Goal: Task Accomplishment & Management: Use online tool/utility

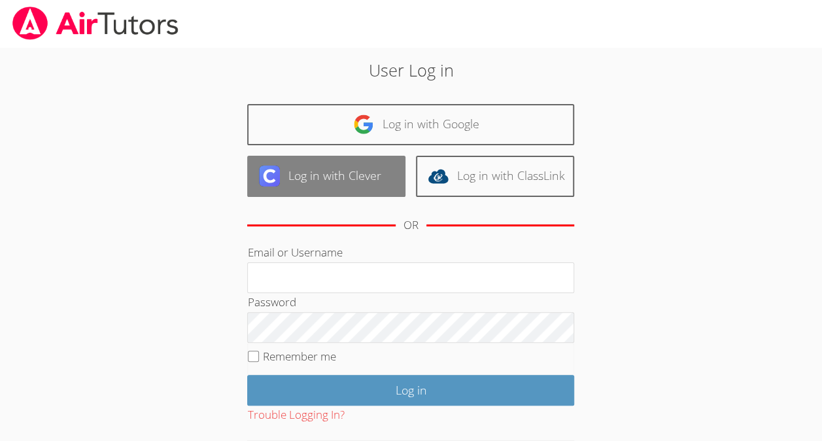
click at [361, 196] on link "Log in with Clever" at bounding box center [326, 176] width 158 height 41
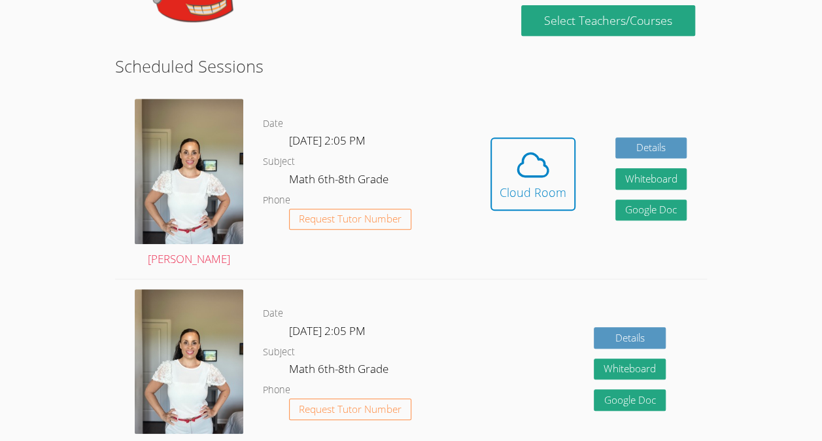
scroll to position [294, 0]
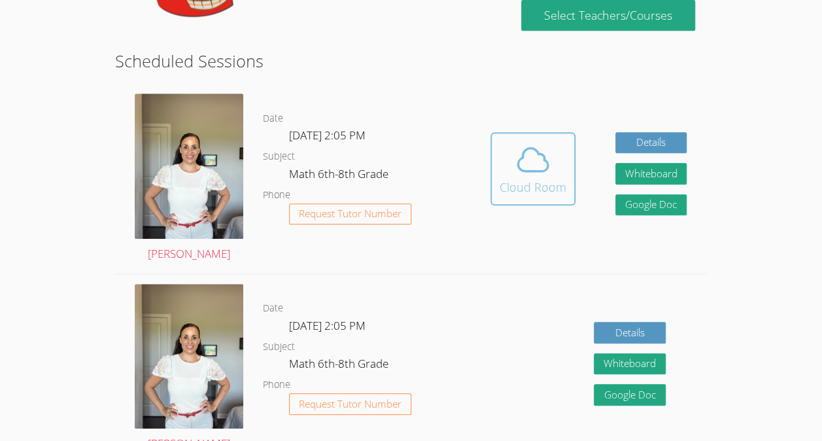
click at [542, 158] on icon at bounding box center [533, 159] width 37 height 37
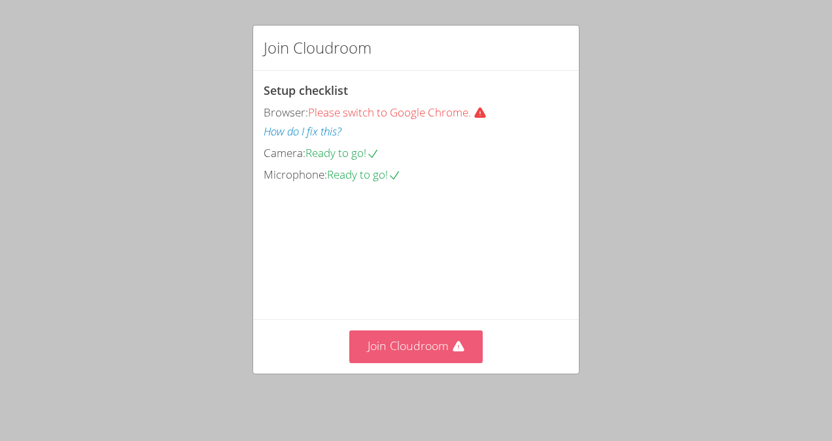
click at [394, 355] on button "Join Cloudroom" at bounding box center [416, 346] width 134 height 32
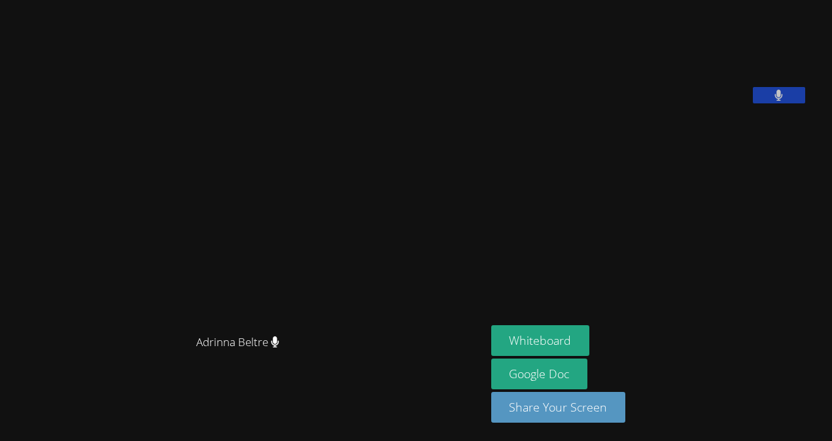
click at [783, 101] on icon at bounding box center [779, 95] width 9 height 11
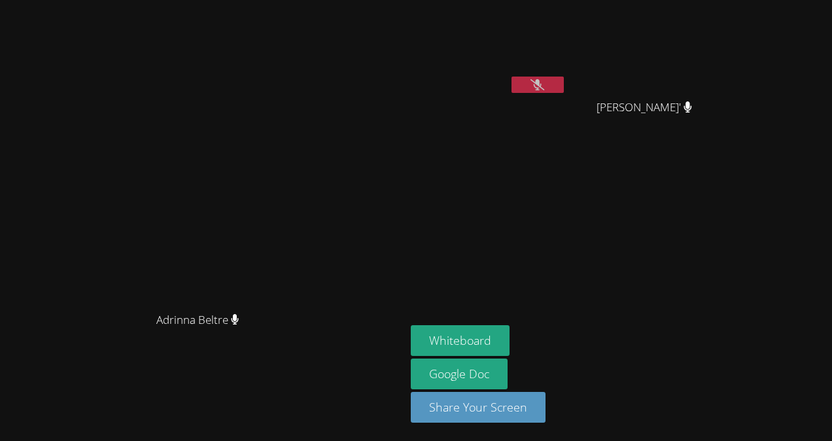
click at [564, 92] on button at bounding box center [538, 85] width 52 height 16
click at [564, 85] on button at bounding box center [538, 85] width 52 height 16
click at [510, 343] on button "Whiteboard" at bounding box center [460, 340] width 99 height 31
click at [564, 86] on button at bounding box center [538, 85] width 52 height 16
click at [542, 84] on icon at bounding box center [538, 84] width 8 height 11
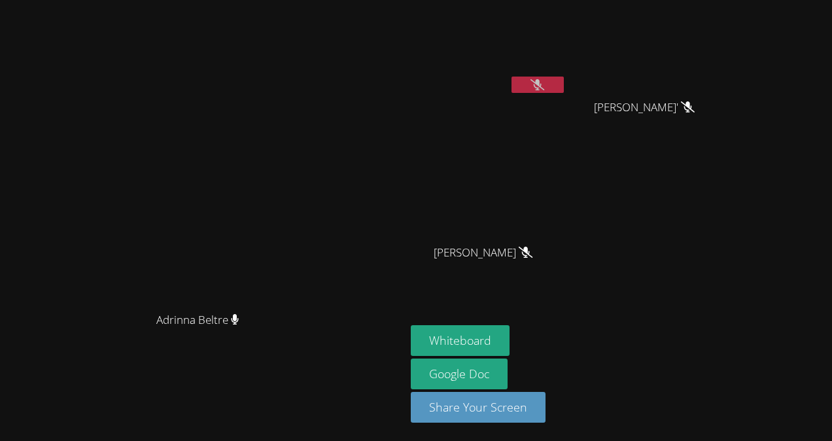
click at [544, 84] on icon at bounding box center [538, 84] width 14 height 11
click at [542, 86] on icon at bounding box center [538, 84] width 9 height 11
click at [564, 83] on button at bounding box center [538, 85] width 52 height 16
click at [542, 81] on icon at bounding box center [538, 84] width 8 height 11
click at [733, 279] on aside "Josseline Garcia Hernandez Jordi Garcia-Aguare' Jordi Garcia-Aguare' Henry Carr…" at bounding box center [569, 220] width 327 height 441
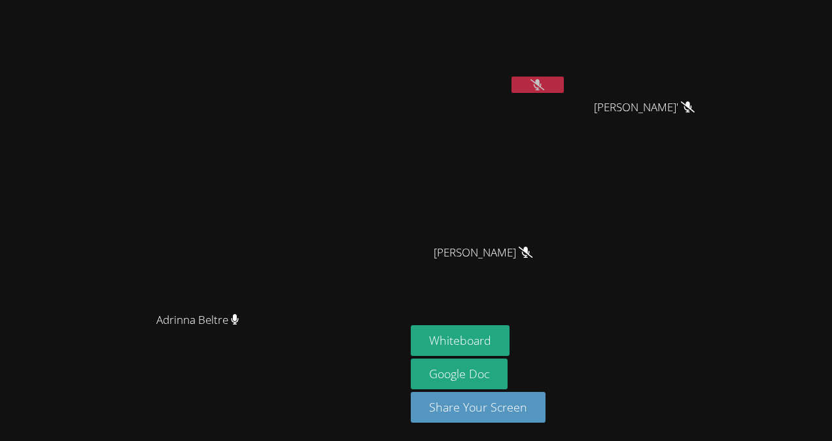
click at [544, 86] on icon at bounding box center [538, 84] width 14 height 11
click at [564, 81] on button at bounding box center [538, 85] width 52 height 16
click at [564, 83] on button at bounding box center [538, 85] width 52 height 16
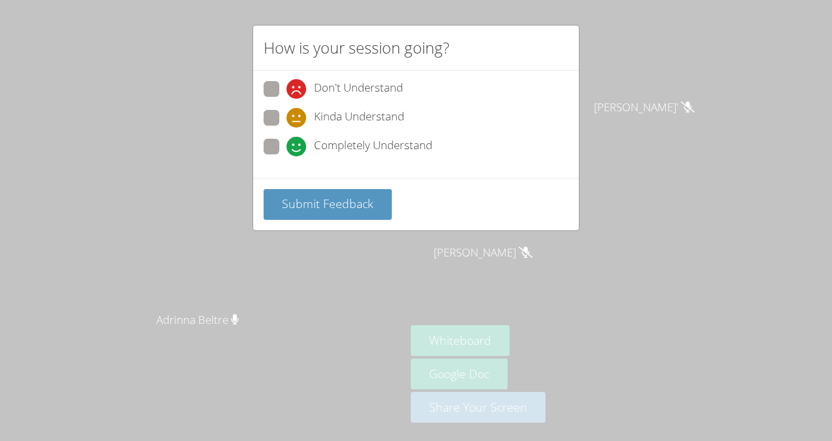
click at [304, 148] on icon at bounding box center [297, 147] width 20 height 20
click at [298, 148] on input "Completely Understand" at bounding box center [292, 144] width 11 height 11
radio input "true"
click at [315, 200] on span "Submit Feedback" at bounding box center [328, 204] width 92 height 16
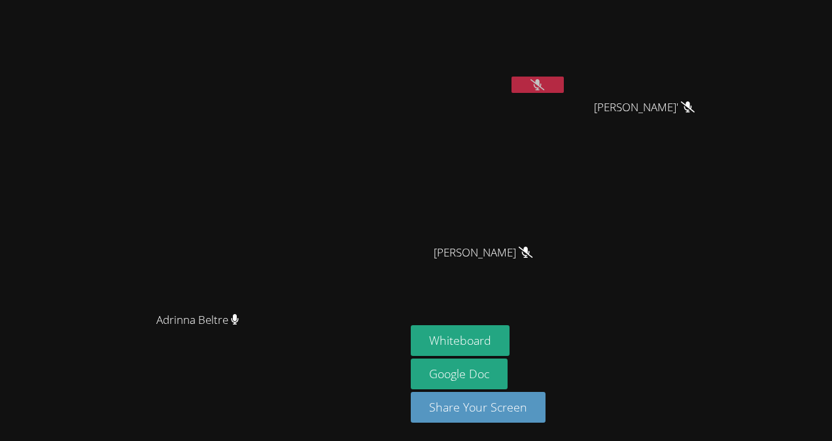
click at [564, 77] on button at bounding box center [538, 85] width 52 height 16
click at [564, 85] on button at bounding box center [538, 85] width 52 height 16
click at [544, 86] on icon at bounding box center [538, 84] width 14 height 11
click at [564, 85] on button at bounding box center [538, 85] width 52 height 16
